Goal: Check status

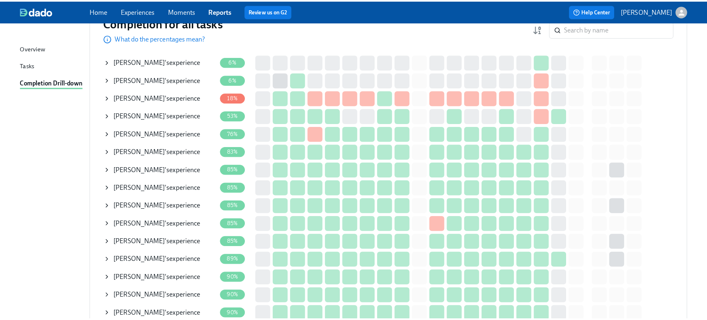
scroll to position [123, 0]
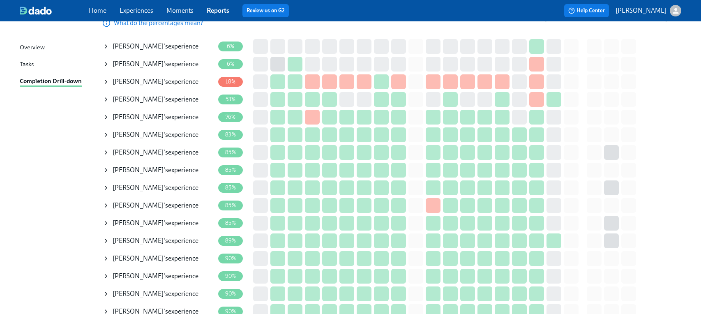
click at [136, 138] on span "[PERSON_NAME]" at bounding box center [138, 135] width 51 height 8
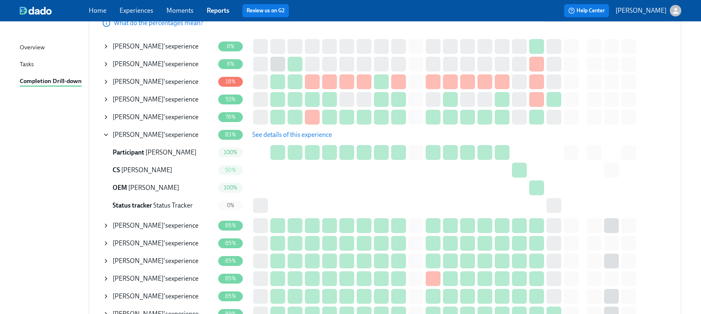
click at [301, 136] on span "See details of this experience" at bounding box center [292, 135] width 80 height 8
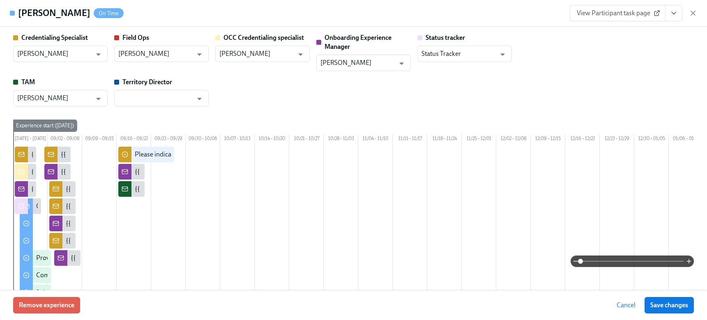
type input "[PERSON_NAME]"
type input "Status Tracker"
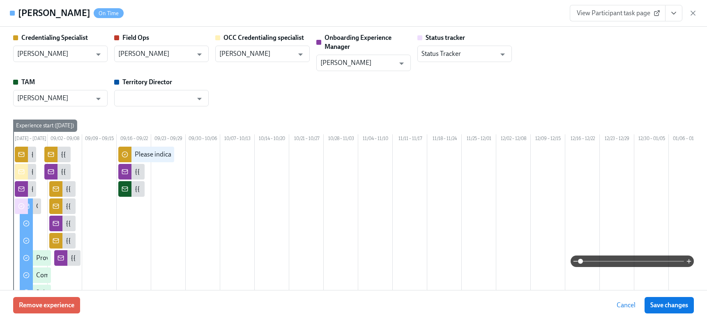
type input "[PERSON_NAME]"
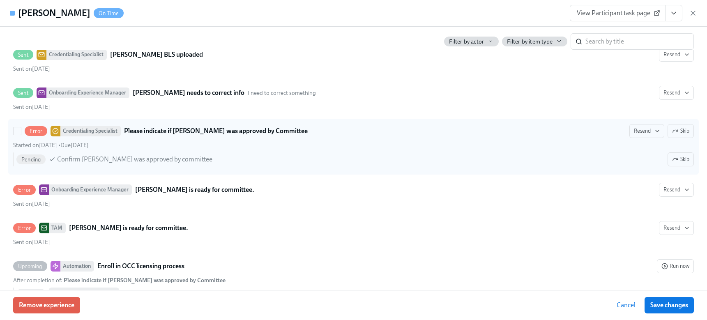
scroll to position [2465, 0]
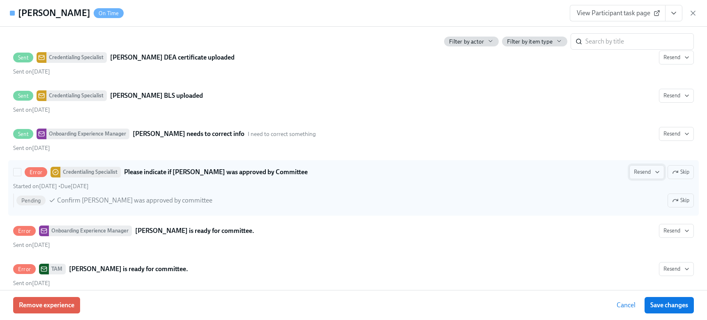
click at [638, 176] on span "Resend" at bounding box center [647, 172] width 26 height 8
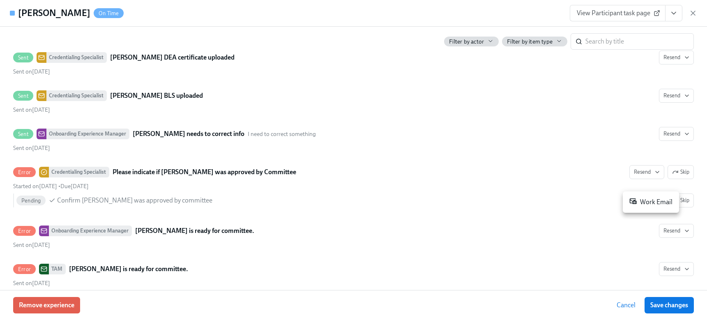
click at [644, 204] on div "Work Email" at bounding box center [650, 202] width 43 height 10
click at [220, 192] on div at bounding box center [353, 160] width 707 height 320
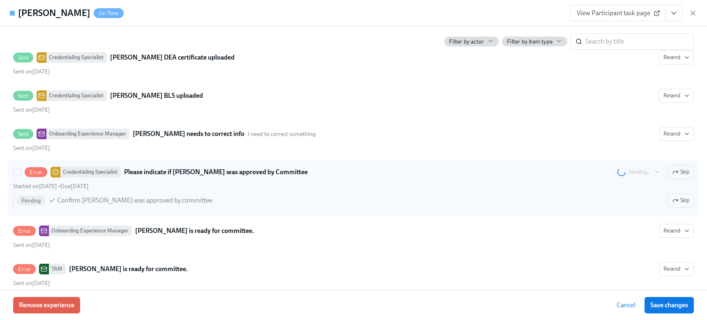
click at [255, 177] on strong "Please indicate if [PERSON_NAME] was approved by Committee" at bounding box center [216, 172] width 184 height 10
click at [21, 176] on input "Error Credentialing Specialist Please indicate if [PERSON_NAME] was approved by…" at bounding box center [17, 171] width 7 height 7
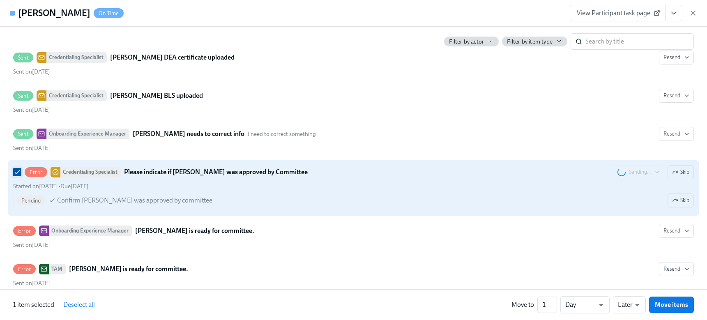
click at [16, 176] on input "Error Credentialing Specialist Please indicate if [PERSON_NAME] was approved by…" at bounding box center [17, 171] width 7 height 7
checkbox input "false"
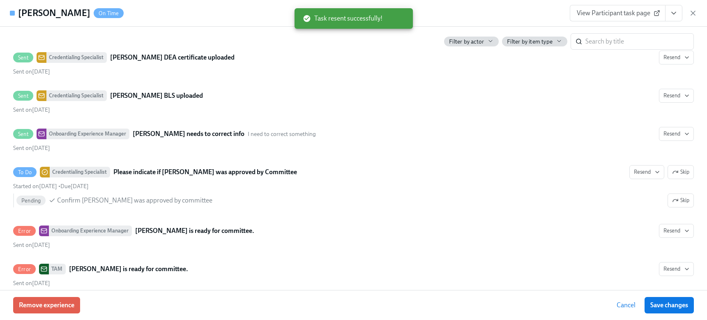
click at [229, 14] on div "[PERSON_NAME] On Time View Participant task page" at bounding box center [353, 13] width 707 height 27
